Goal: Task Accomplishment & Management: Use online tool/utility

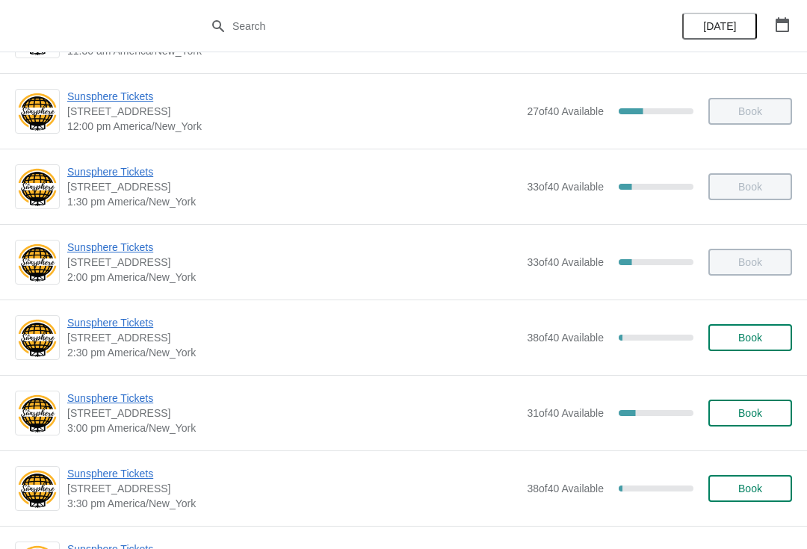
scroll to position [518, 0]
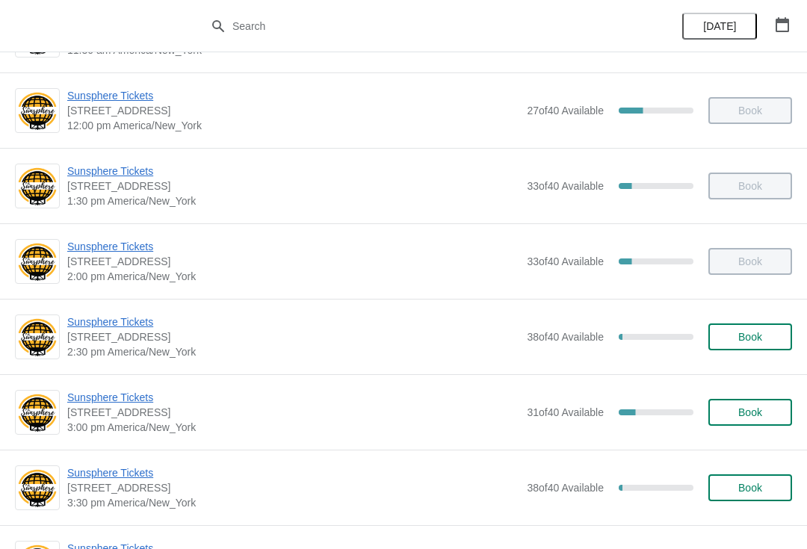
click at [148, 404] on span "Sunsphere Tickets" at bounding box center [293, 397] width 452 height 15
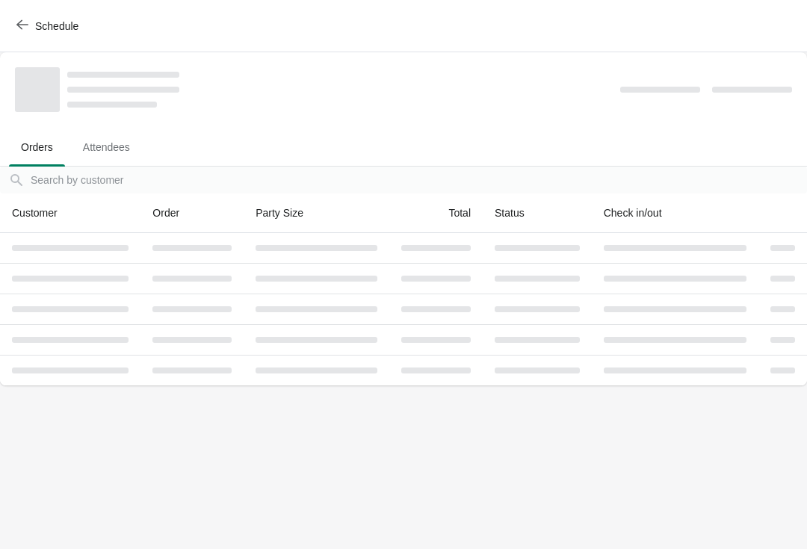
scroll to position [0, 0]
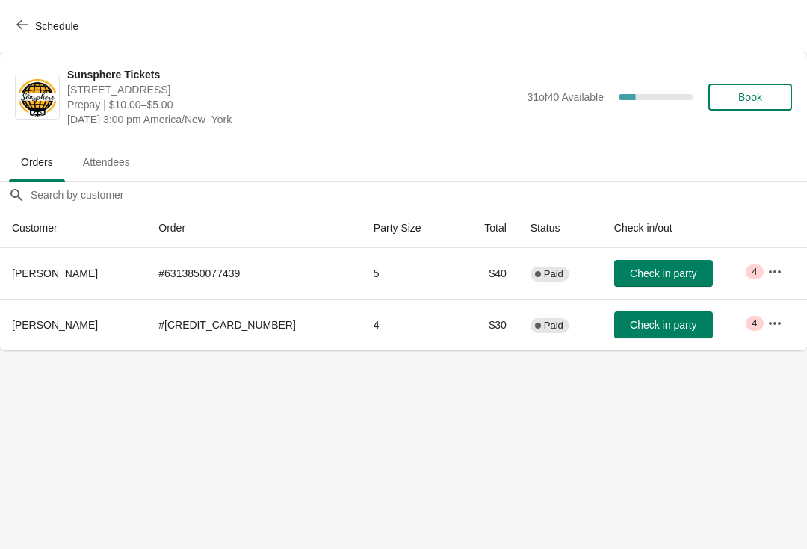
click at [655, 271] on span "Check in party" at bounding box center [663, 274] width 67 height 12
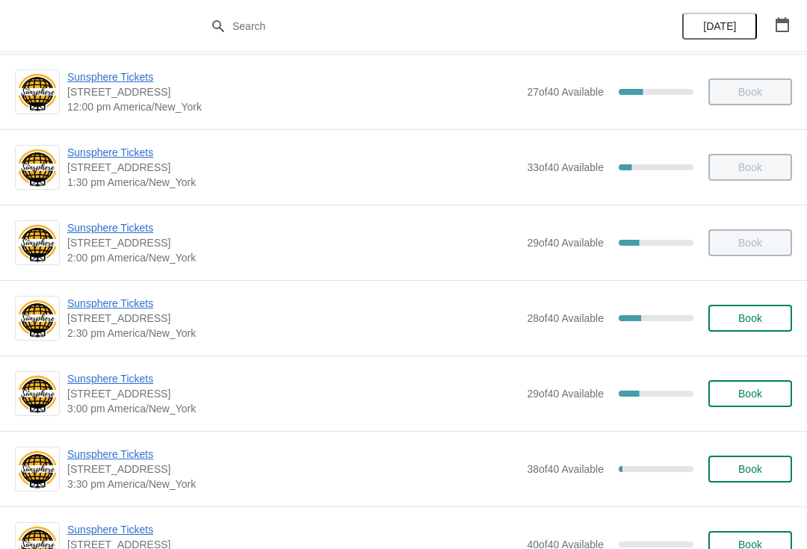
scroll to position [543, 0]
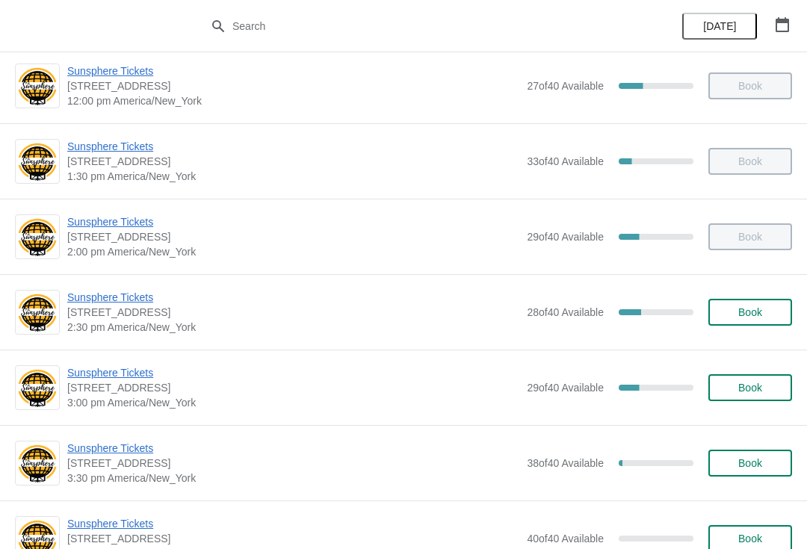
click at [129, 373] on span "Sunsphere Tickets" at bounding box center [293, 372] width 452 height 15
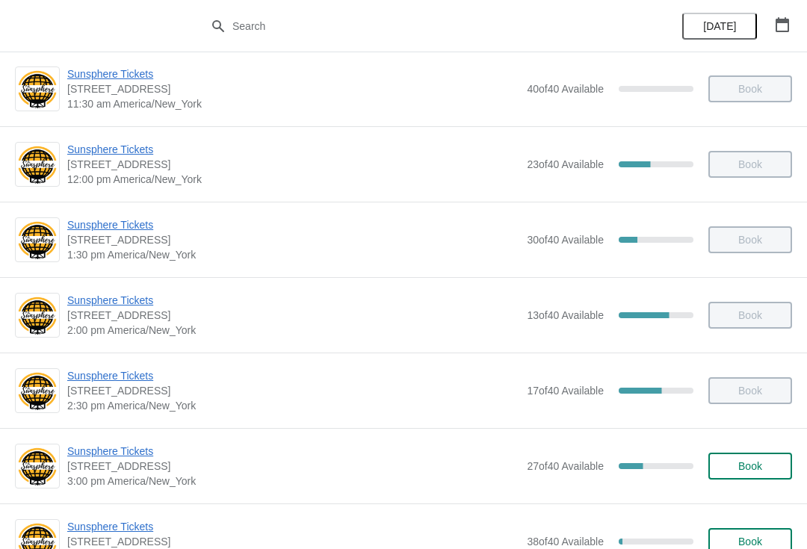
scroll to position [463, 0]
click at [122, 451] on span "Sunsphere Tickets" at bounding box center [293, 452] width 452 height 15
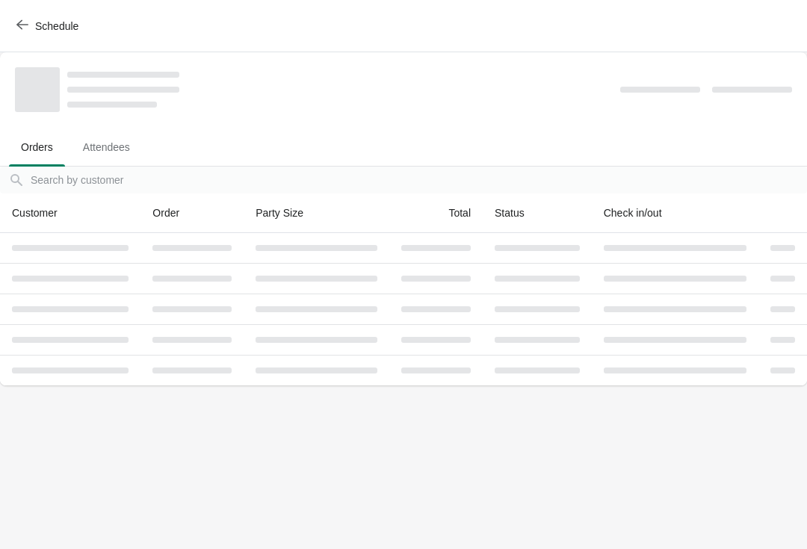
scroll to position [0, 0]
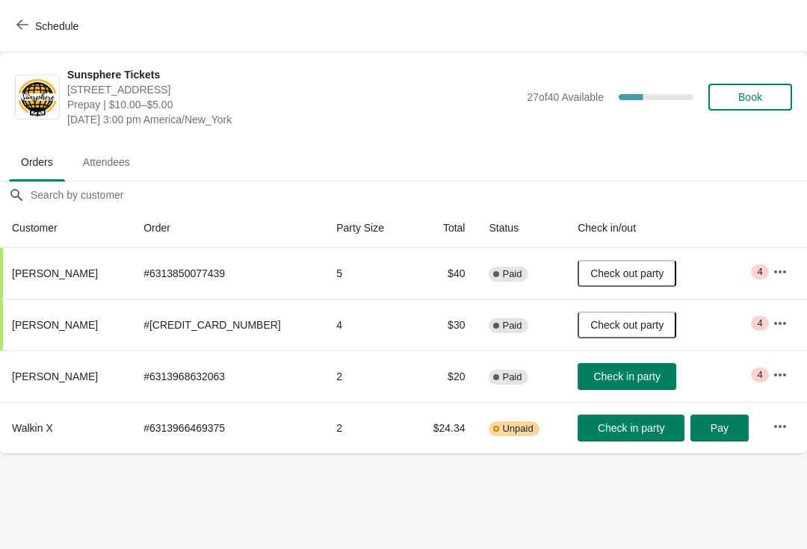
click at [625, 371] on span "Check in party" at bounding box center [626, 377] width 67 height 12
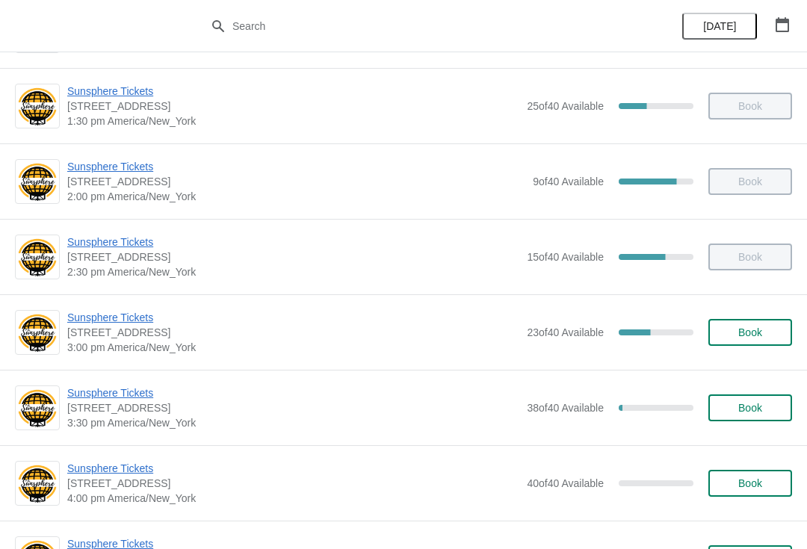
scroll to position [607, 0]
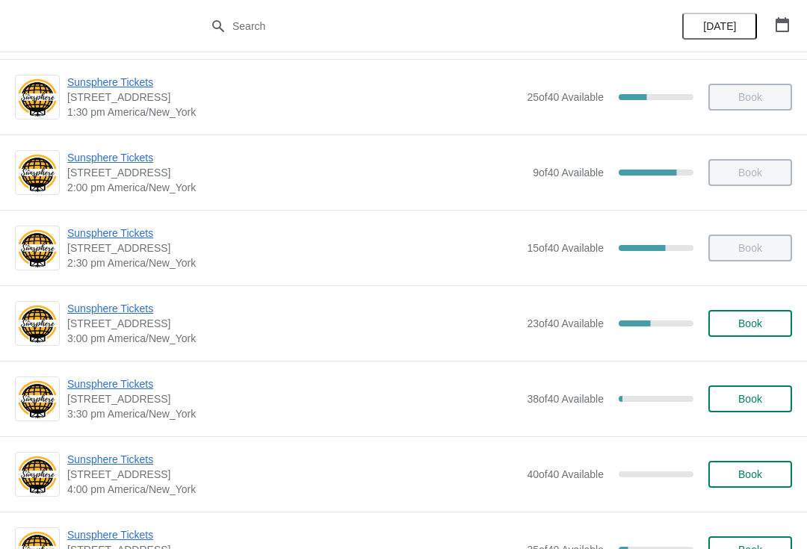
click at [142, 391] on span "Sunsphere Tickets" at bounding box center [293, 384] width 452 height 15
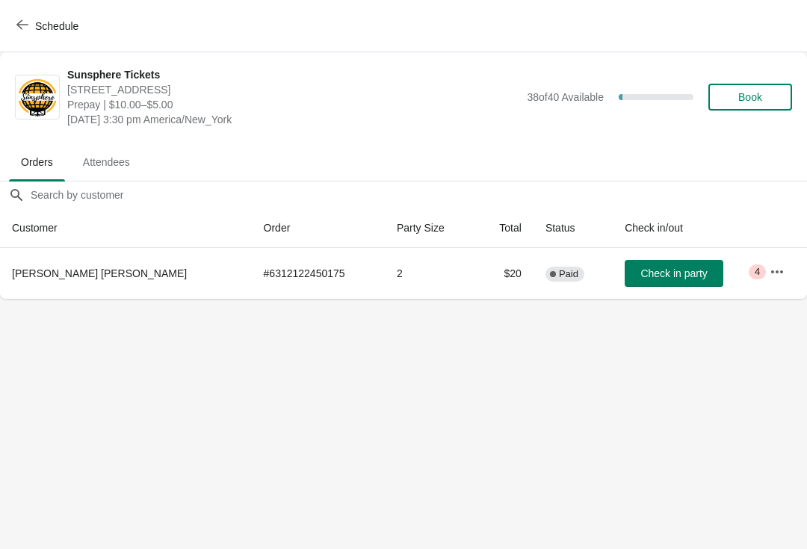
click at [679, 272] on span "Check in party" at bounding box center [673, 274] width 67 height 12
